Goal: Check status: Check status

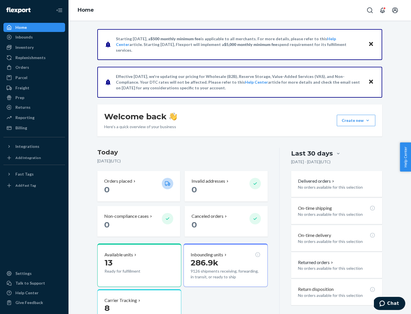
click at [368, 121] on button "Create new Create new inbound Create new order Create new product" at bounding box center [356, 120] width 39 height 11
click at [24, 37] on div "Inbounds" at bounding box center [23, 37] width 17 height 6
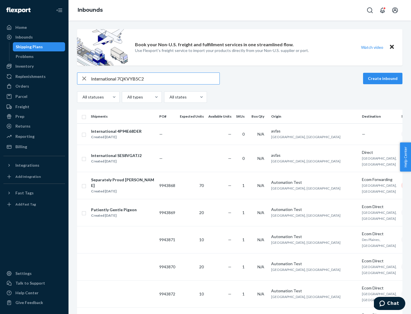
type input "International 7QKVYB5C29"
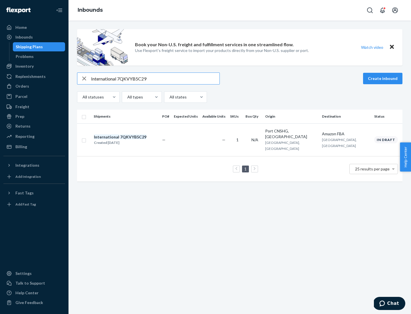
click at [130, 140] on div "Created [DATE]" at bounding box center [120, 143] width 53 height 6
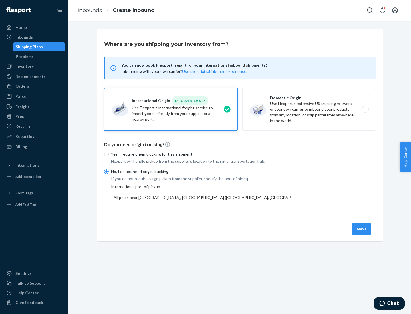
click at [362, 229] on button "Next" at bounding box center [361, 228] width 19 height 11
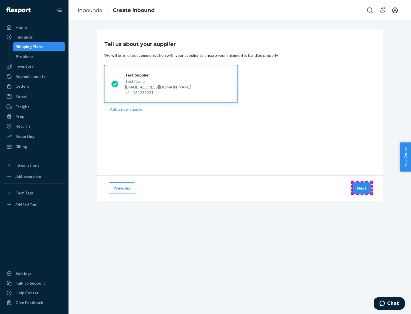
click at [362, 188] on button "Next" at bounding box center [361, 188] width 19 height 11
